Goal: Task Accomplishment & Management: Use online tool/utility

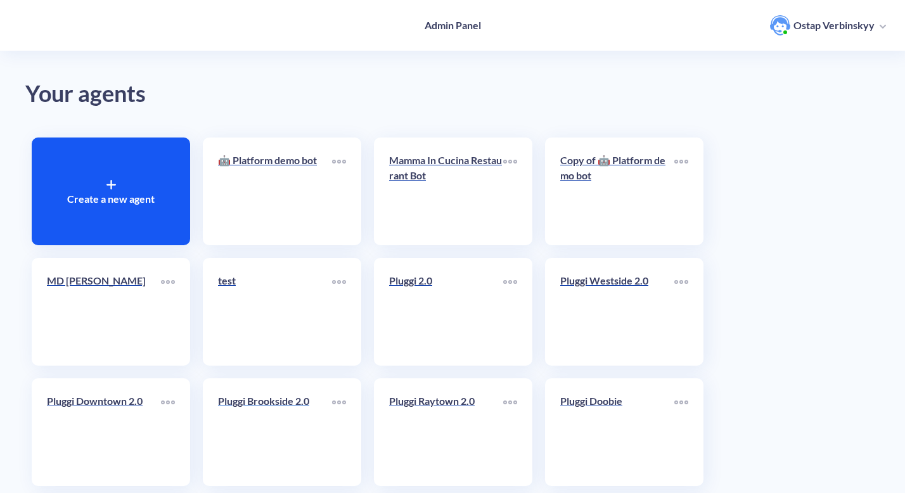
click at [238, 405] on p "Pluggi Brookside 2.0" at bounding box center [275, 401] width 114 height 15
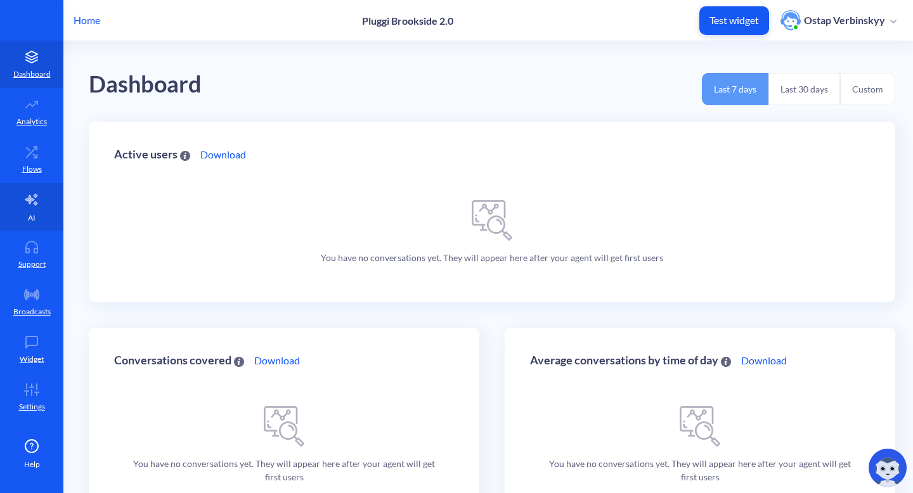
click at [36, 194] on icon at bounding box center [31, 199] width 12 height 11
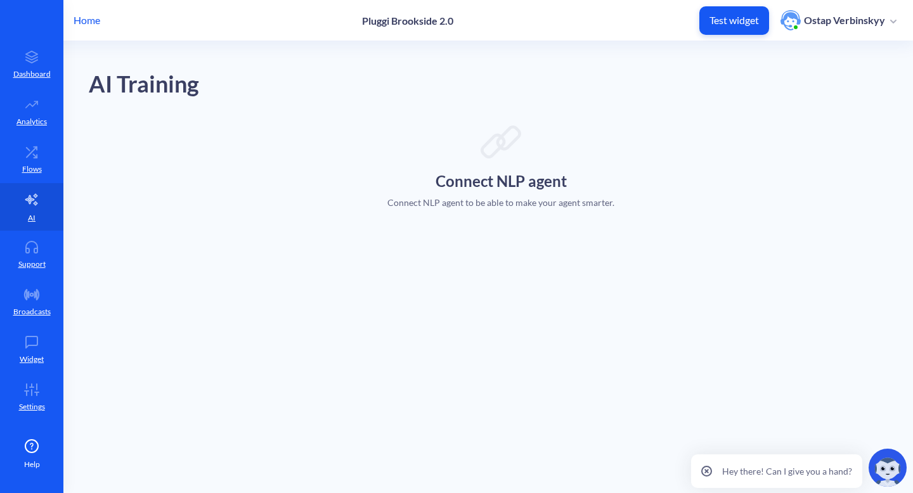
click at [90, 18] on p "Home" at bounding box center [87, 20] width 27 height 15
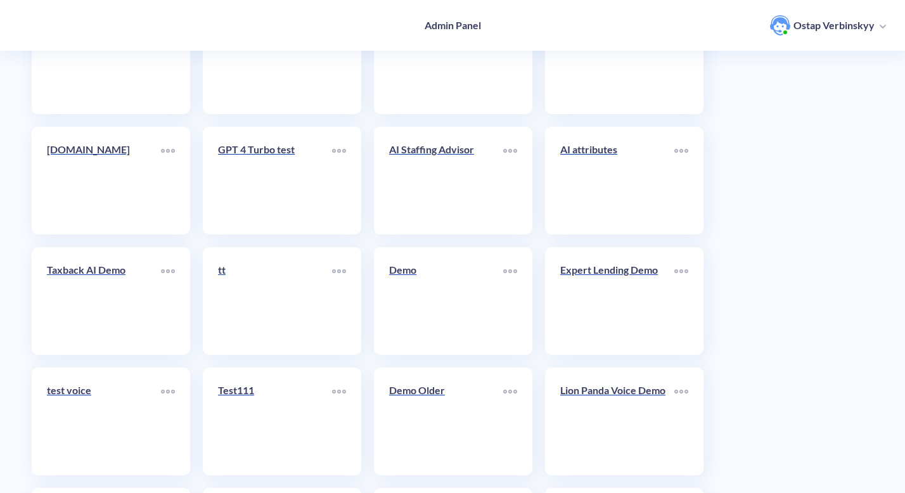
scroll to position [5204, 0]
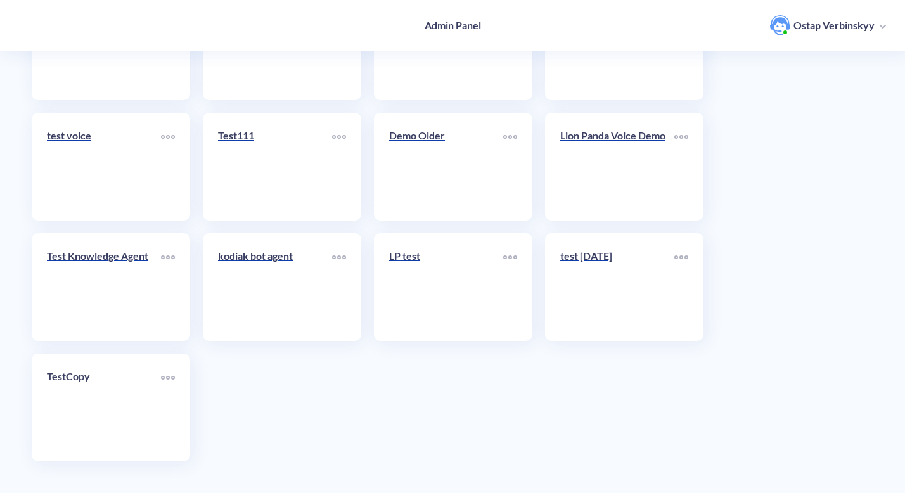
click at [101, 397] on link "TestCopy" at bounding box center [104, 407] width 114 height 77
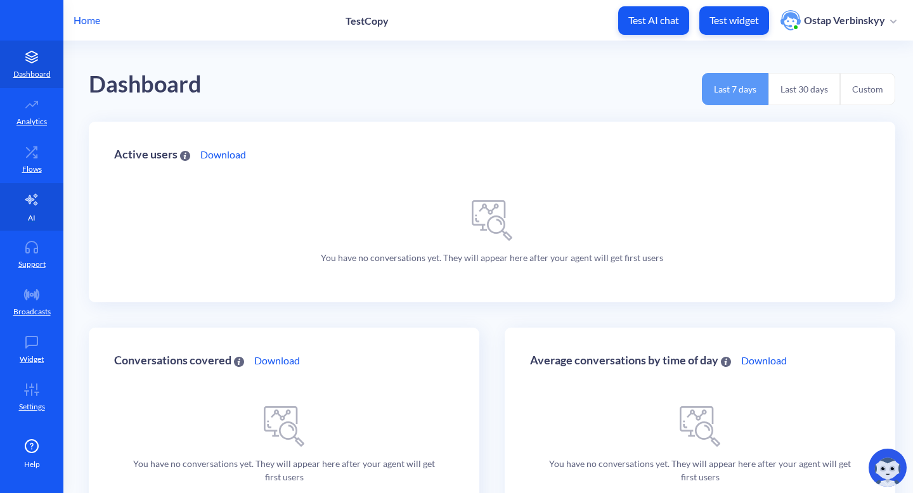
click at [37, 210] on link "AI" at bounding box center [31, 207] width 63 height 48
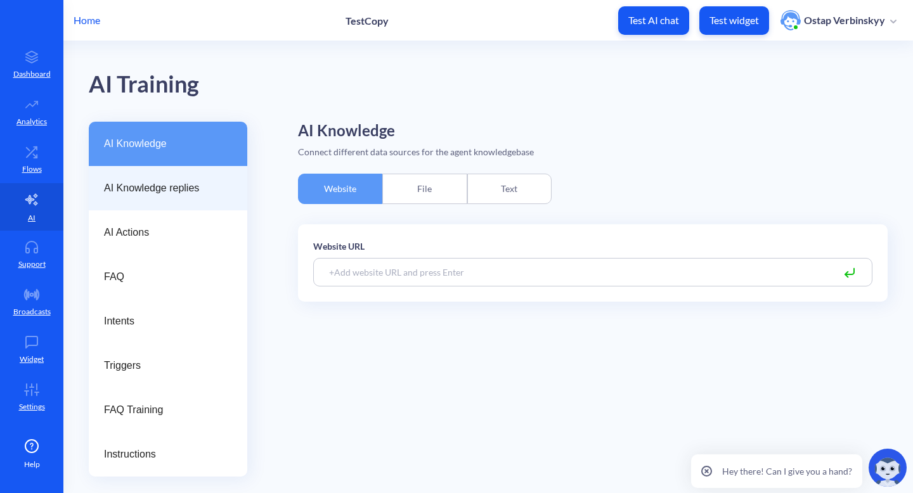
click at [191, 188] on span "AI Knowledge replies" at bounding box center [163, 188] width 118 height 15
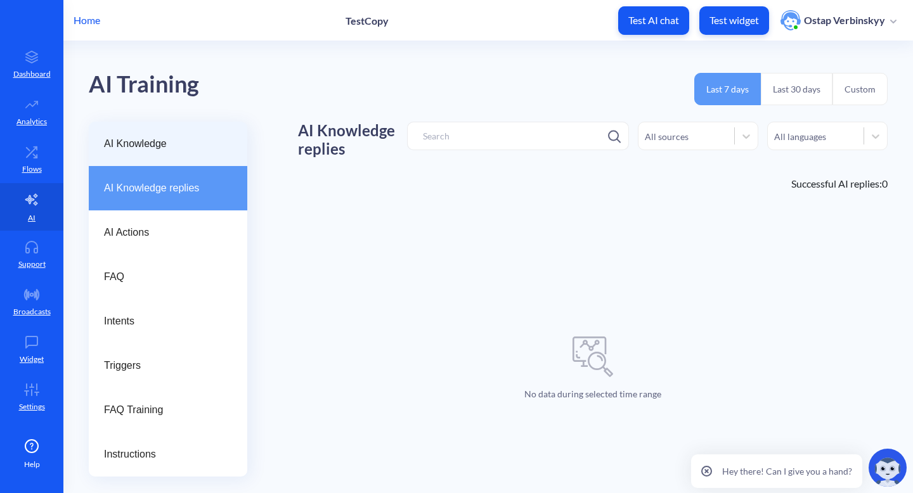
click at [188, 154] on div "AI Knowledge" at bounding box center [168, 144] width 158 height 44
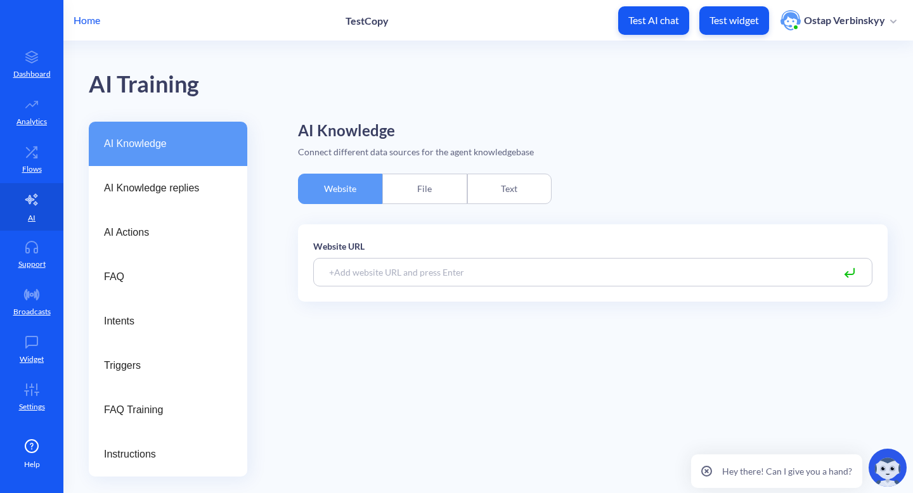
click at [76, 17] on p "Home" at bounding box center [87, 20] width 27 height 15
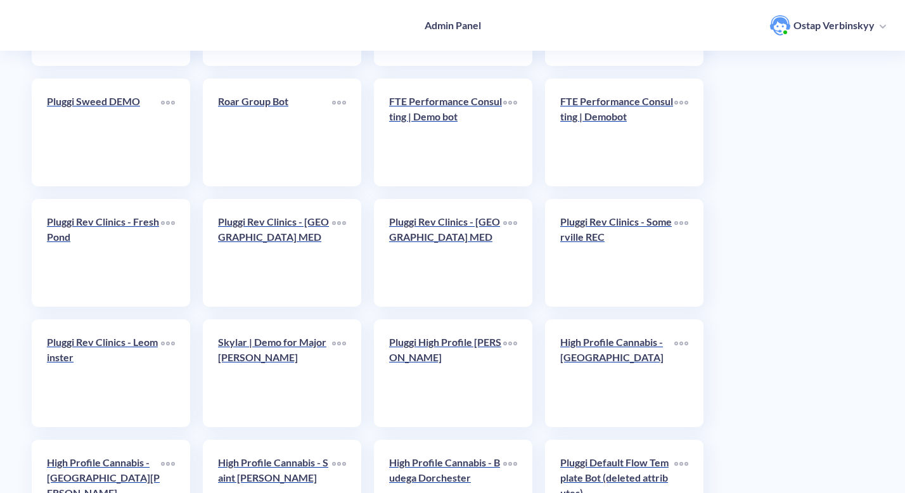
scroll to position [5204, 0]
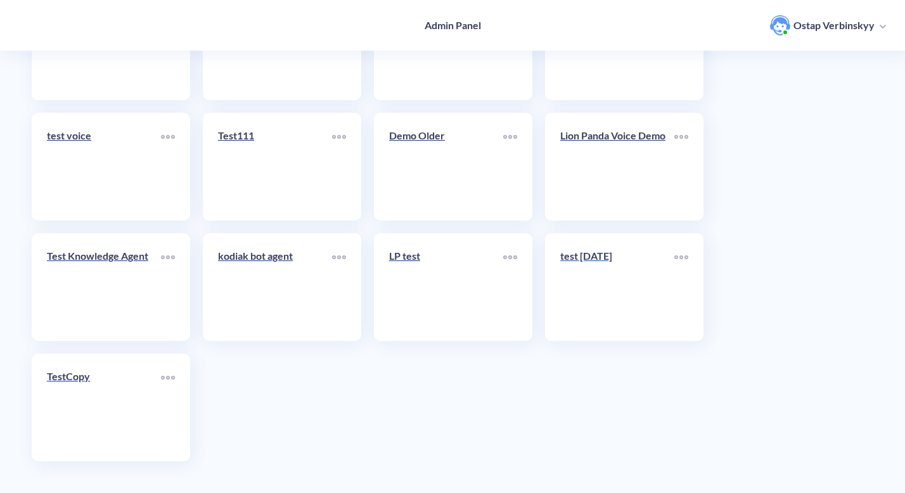
click at [605, 268] on div "test [DATE]" at bounding box center [617, 261] width 114 height 25
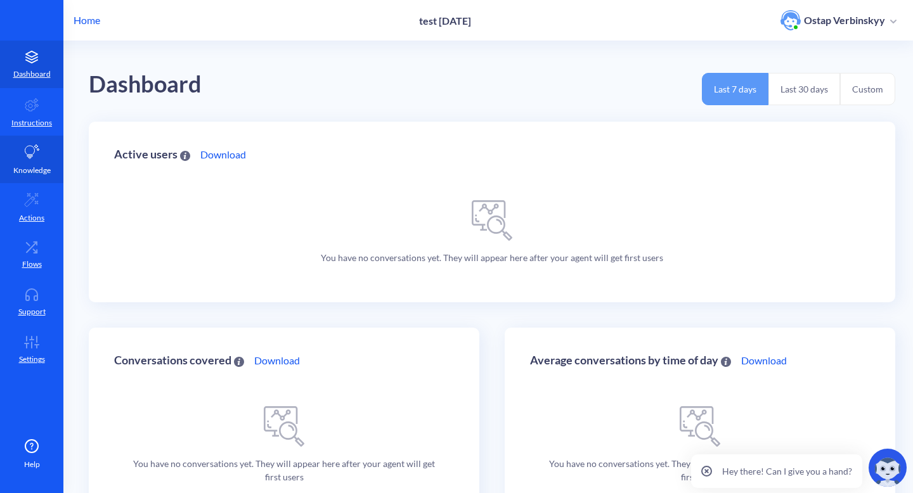
click at [33, 165] on p "Knowledge" at bounding box center [31, 170] width 37 height 11
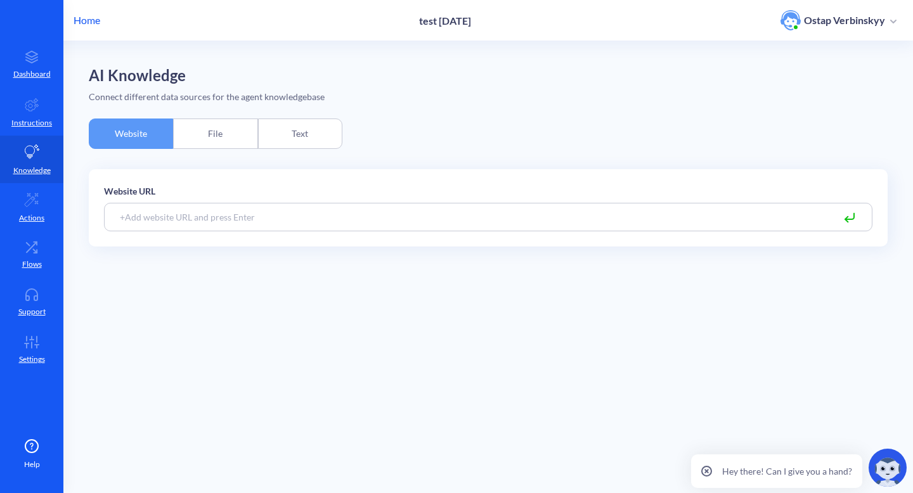
click at [219, 139] on div "File" at bounding box center [215, 134] width 84 height 30
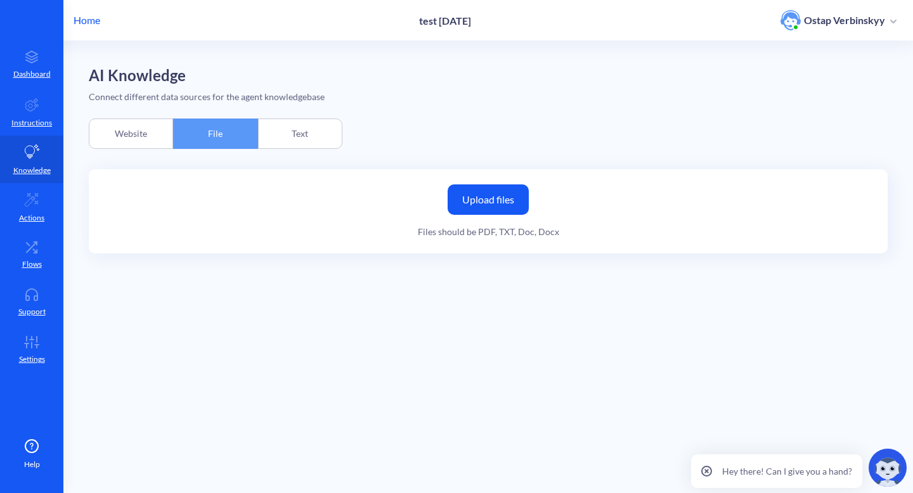
click at [145, 130] on div "Website" at bounding box center [131, 134] width 84 height 30
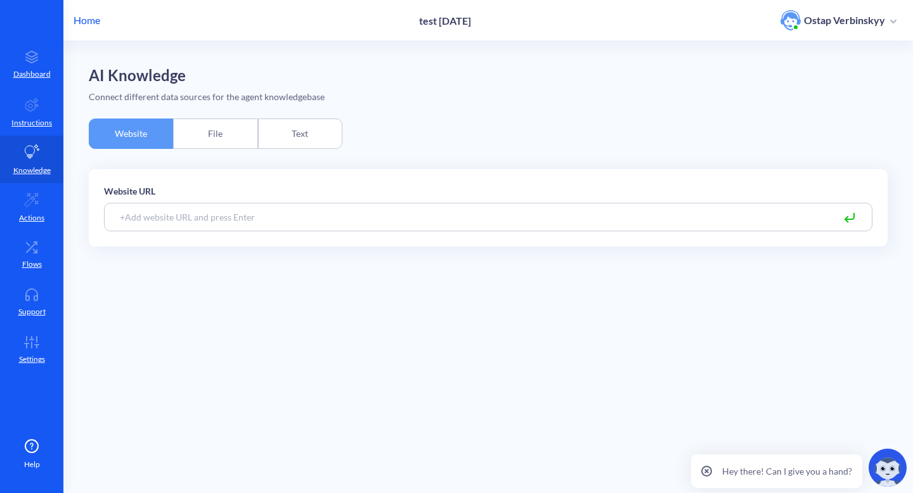
click at [202, 132] on div "File" at bounding box center [215, 134] width 84 height 30
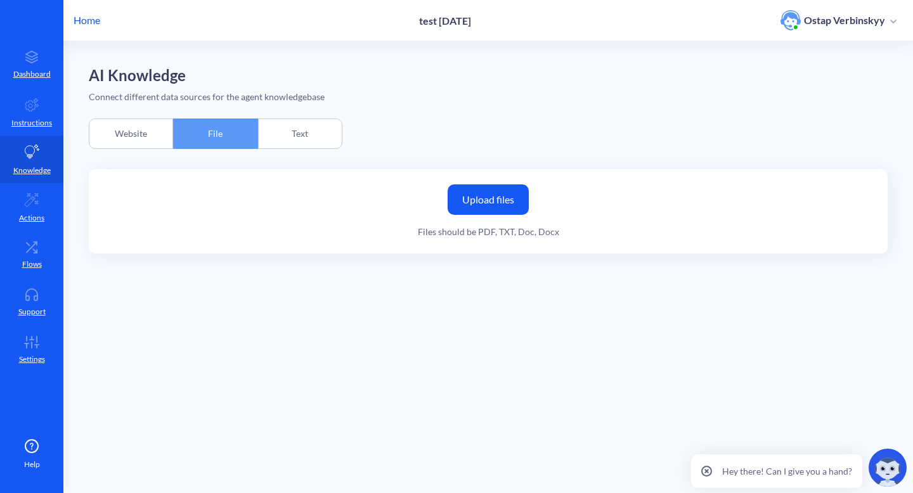
click at [495, 198] on label "Upload files" at bounding box center [488, 199] width 81 height 30
click at [0, 0] on input "Upload files" at bounding box center [0, 0] width 0 height 0
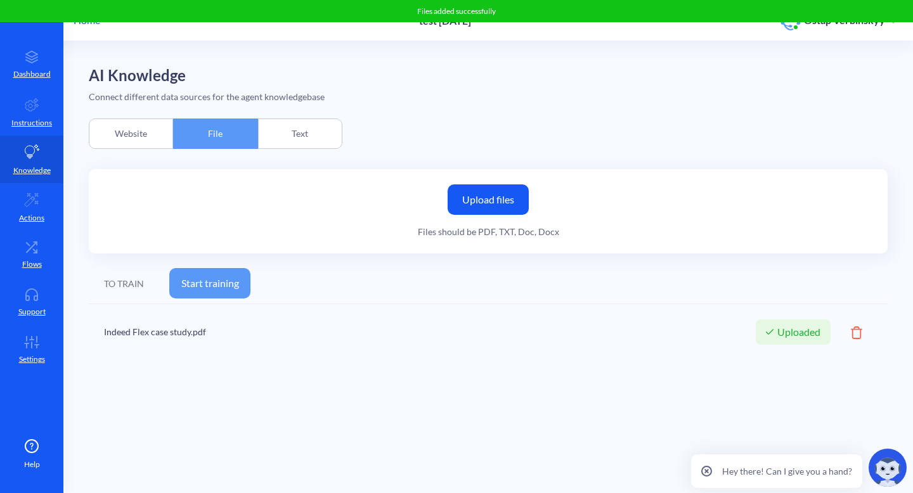
click at [855, 328] on icon at bounding box center [856, 332] width 11 height 13
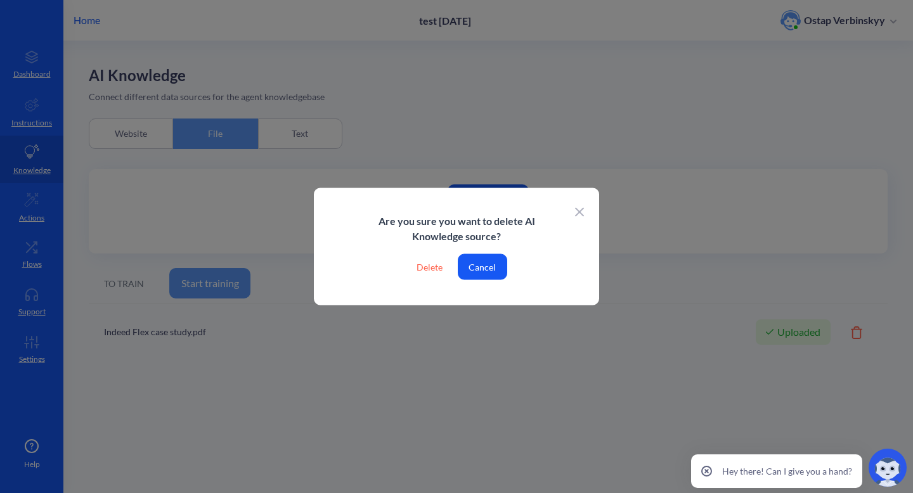
click at [417, 267] on div "Delete" at bounding box center [429, 267] width 46 height 26
